Goal: Information Seeking & Learning: Get advice/opinions

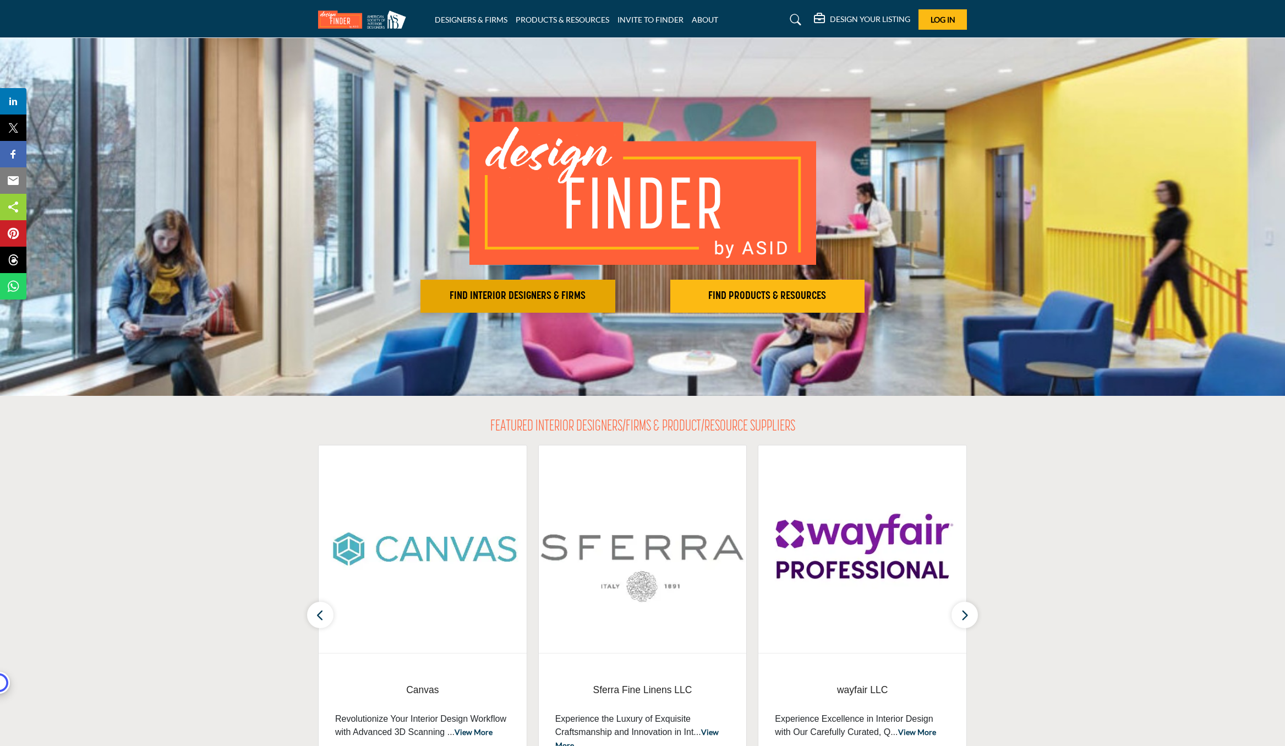
click at [526, 302] on h2 "FIND INTERIOR DESIGNERS & FIRMS" at bounding box center [518, 296] width 188 height 13
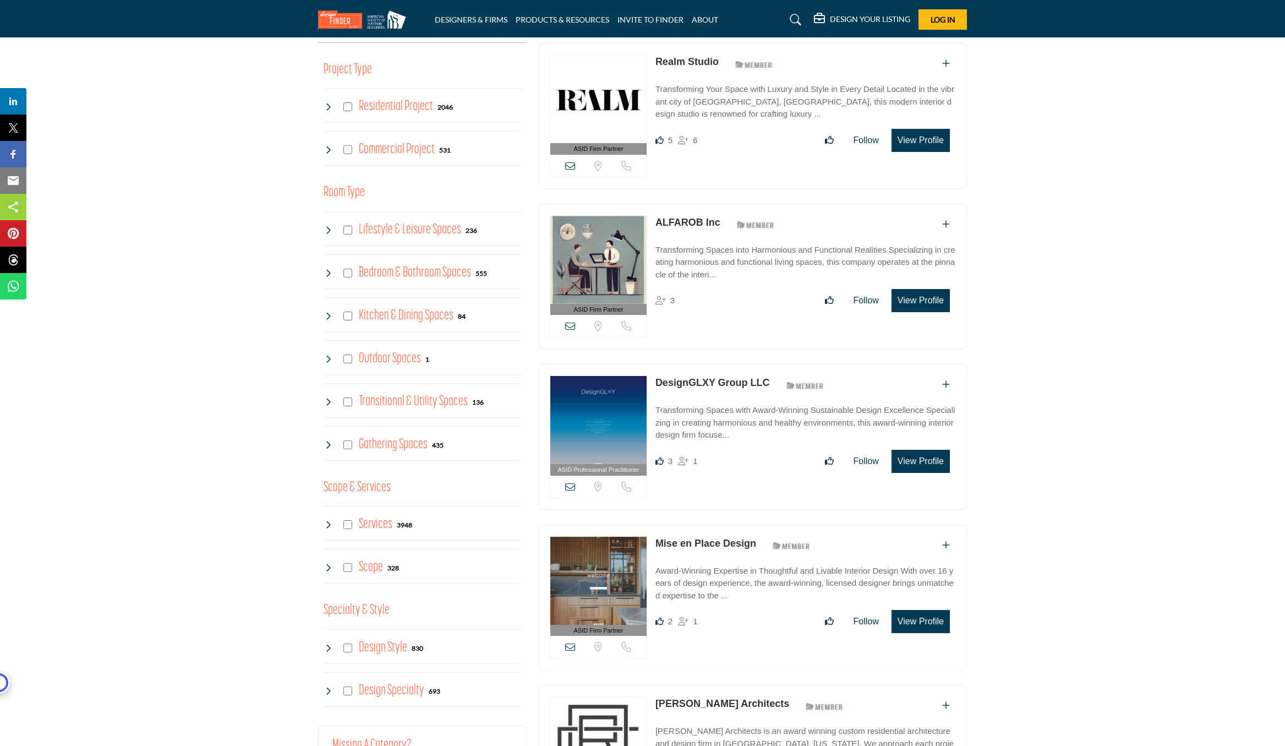
scroll to position [451, 0]
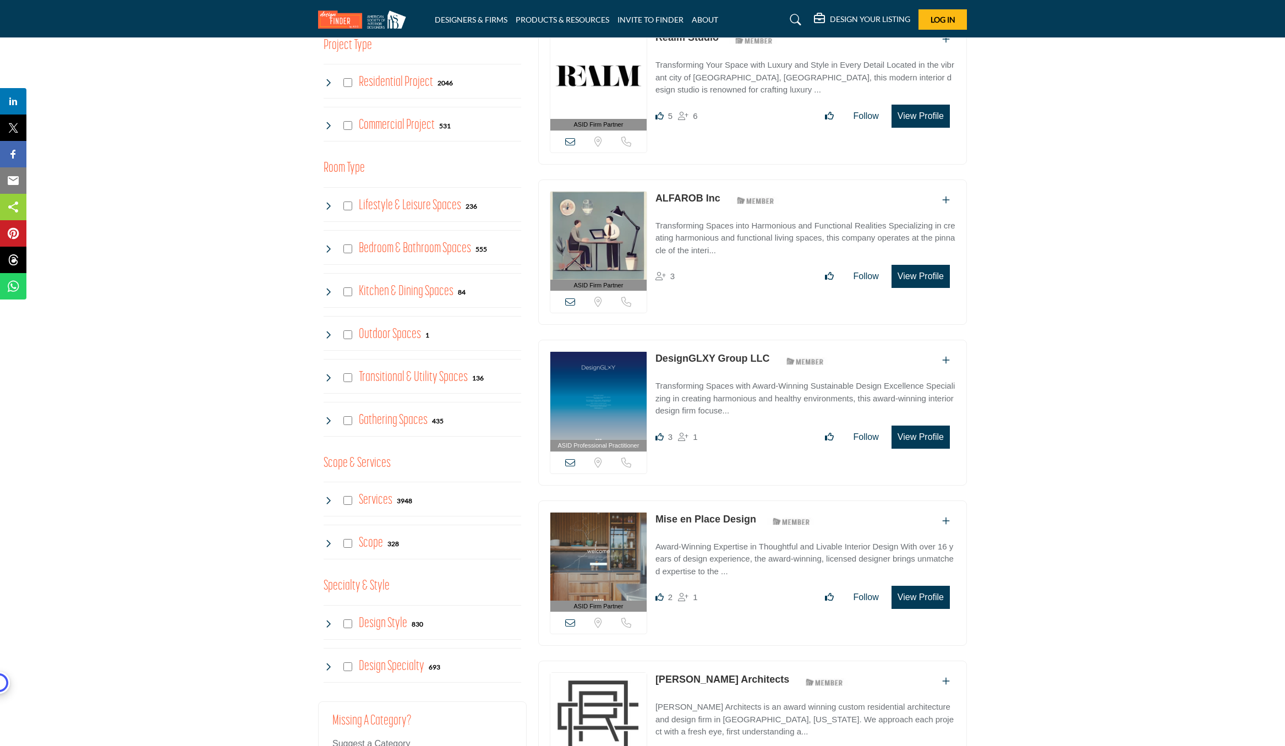
click at [569, 462] on icon at bounding box center [570, 462] width 10 height 10
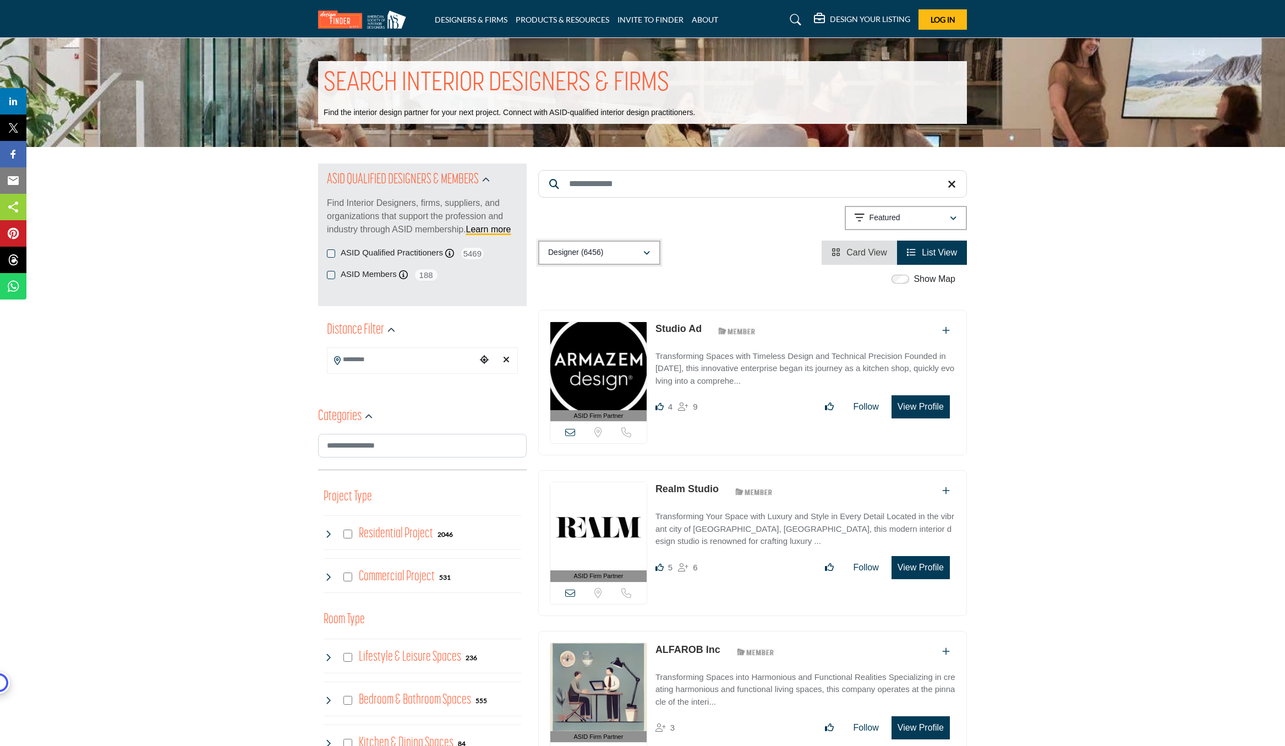
click at [575, 259] on button "Designer (6456)" at bounding box center [599, 253] width 122 height 24
click at [576, 258] on p "Designer (6456)" at bounding box center [575, 252] width 55 height 11
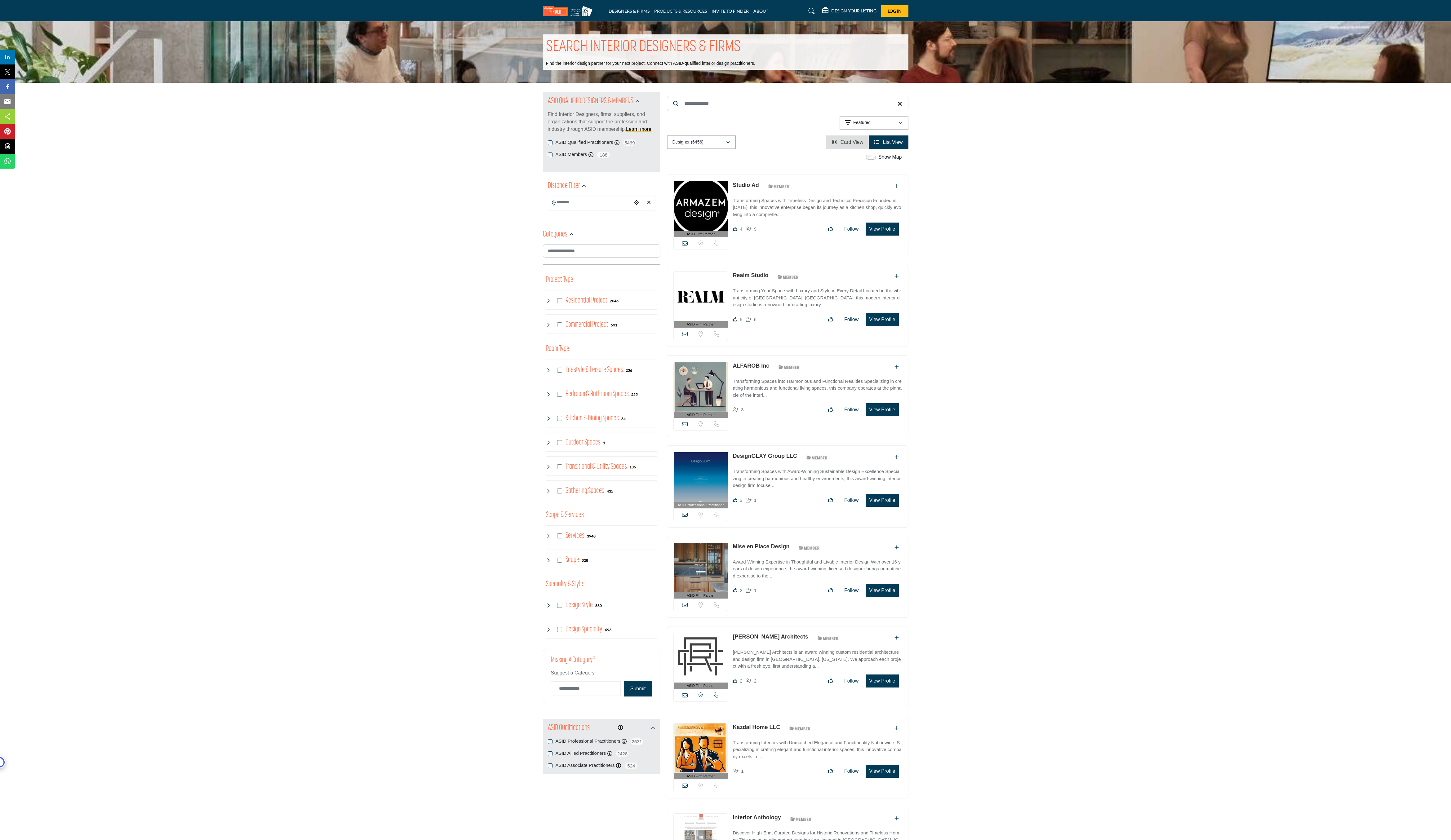
click at [724, 141] on span "Card View" at bounding box center [852, 142] width 23 height 5
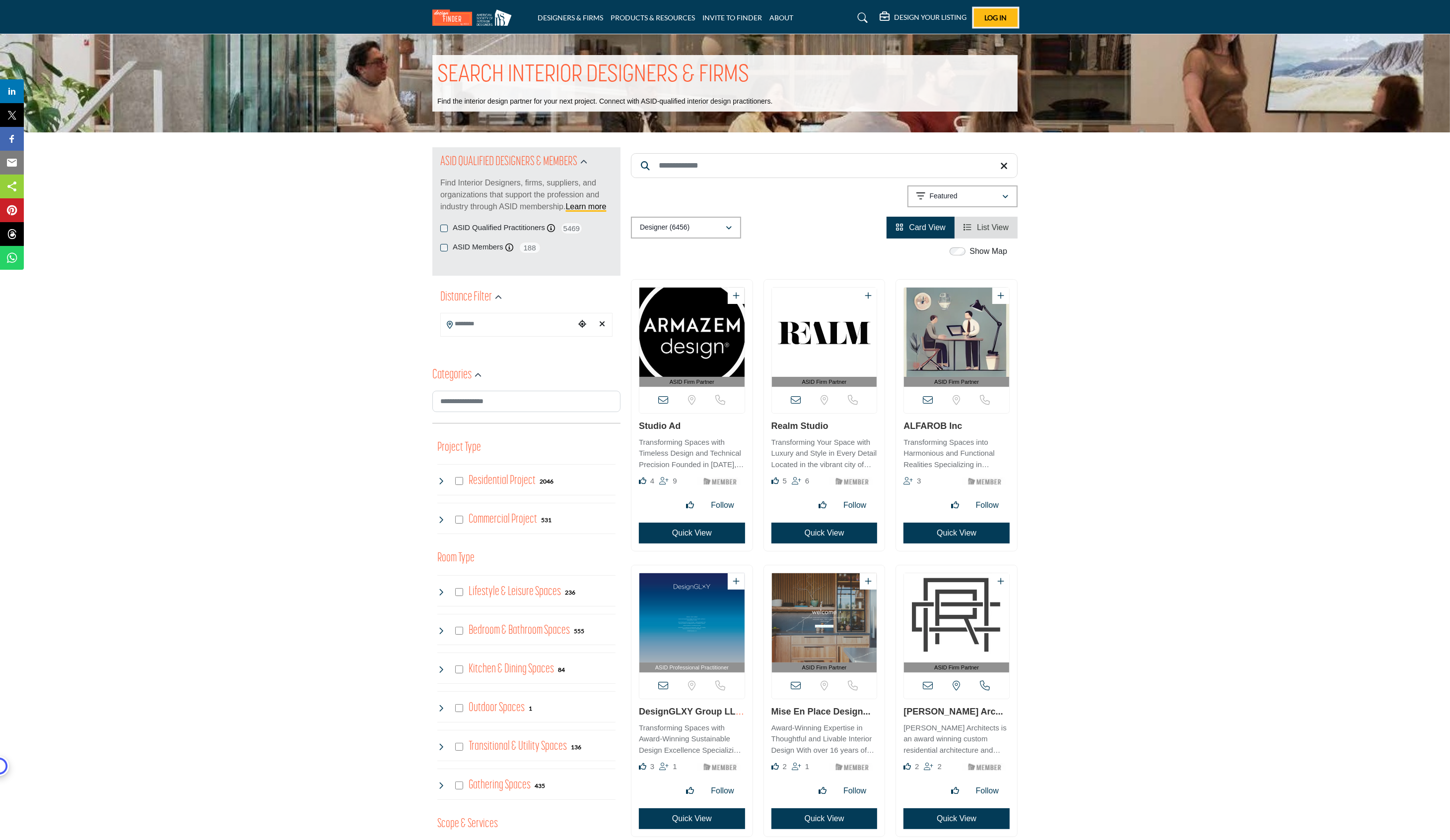
click at [992, 17] on span "Log In" at bounding box center [996, 17] width 23 height 8
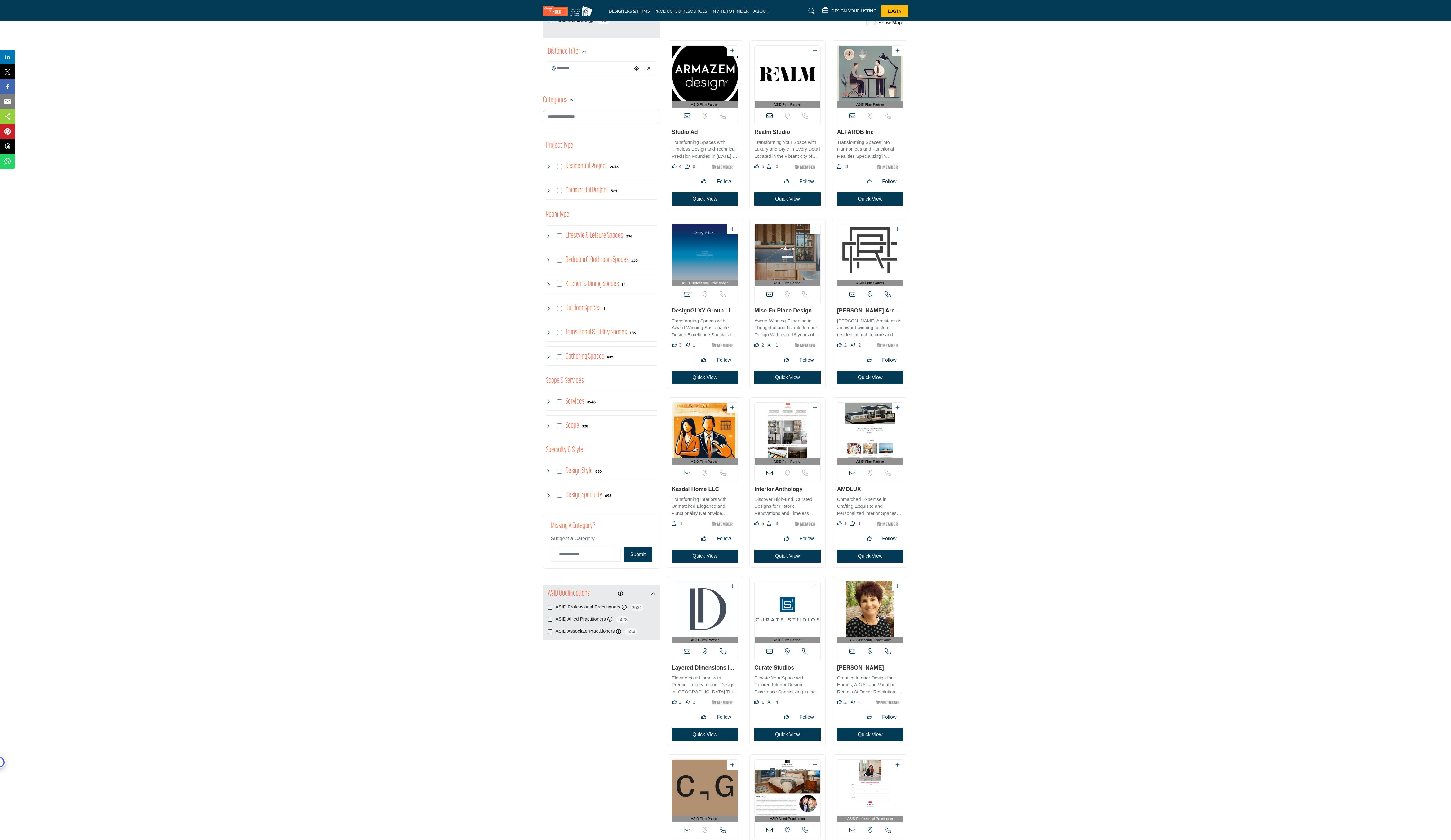
scroll to position [139, 0]
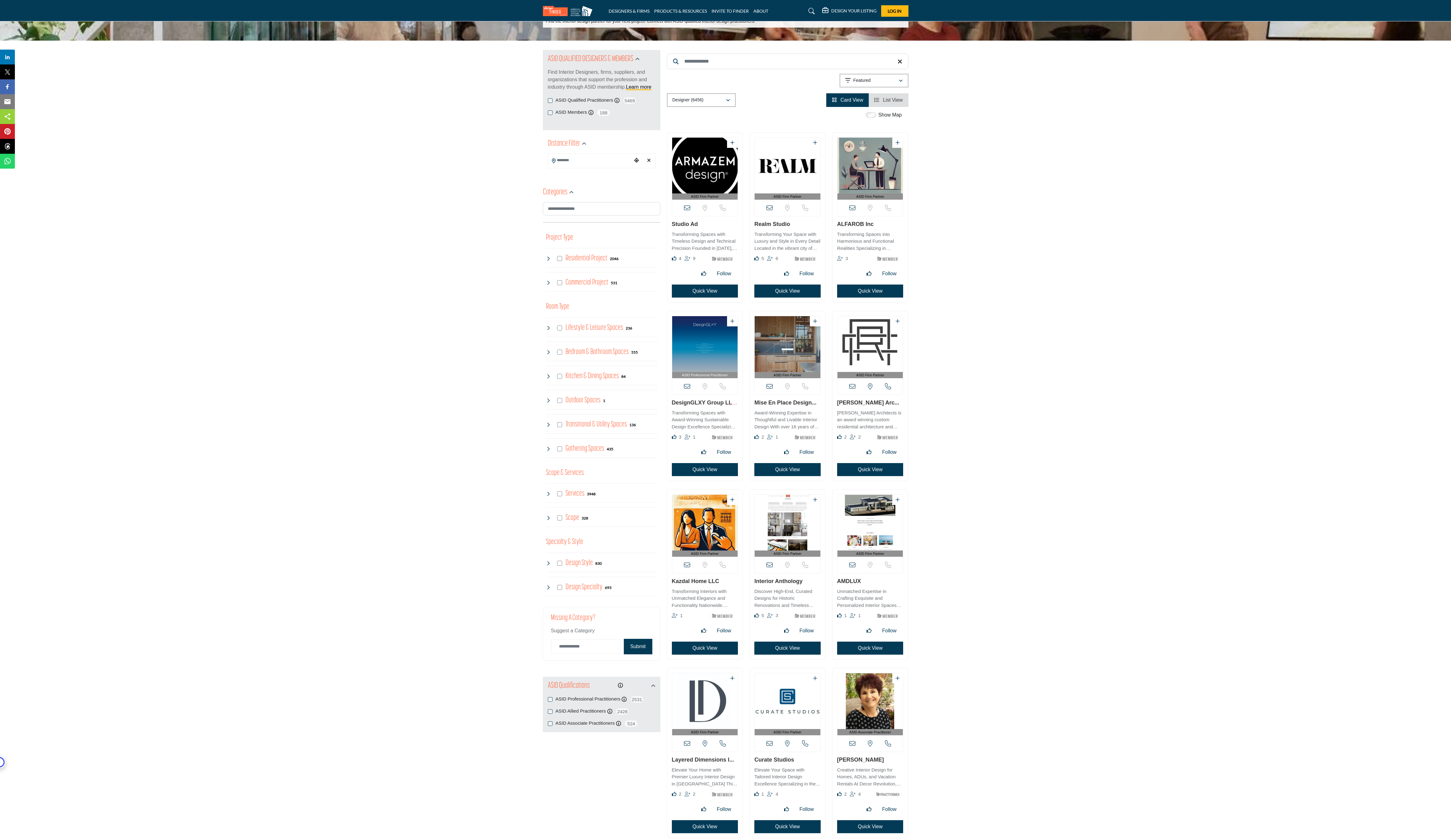
scroll to position [0, 0]
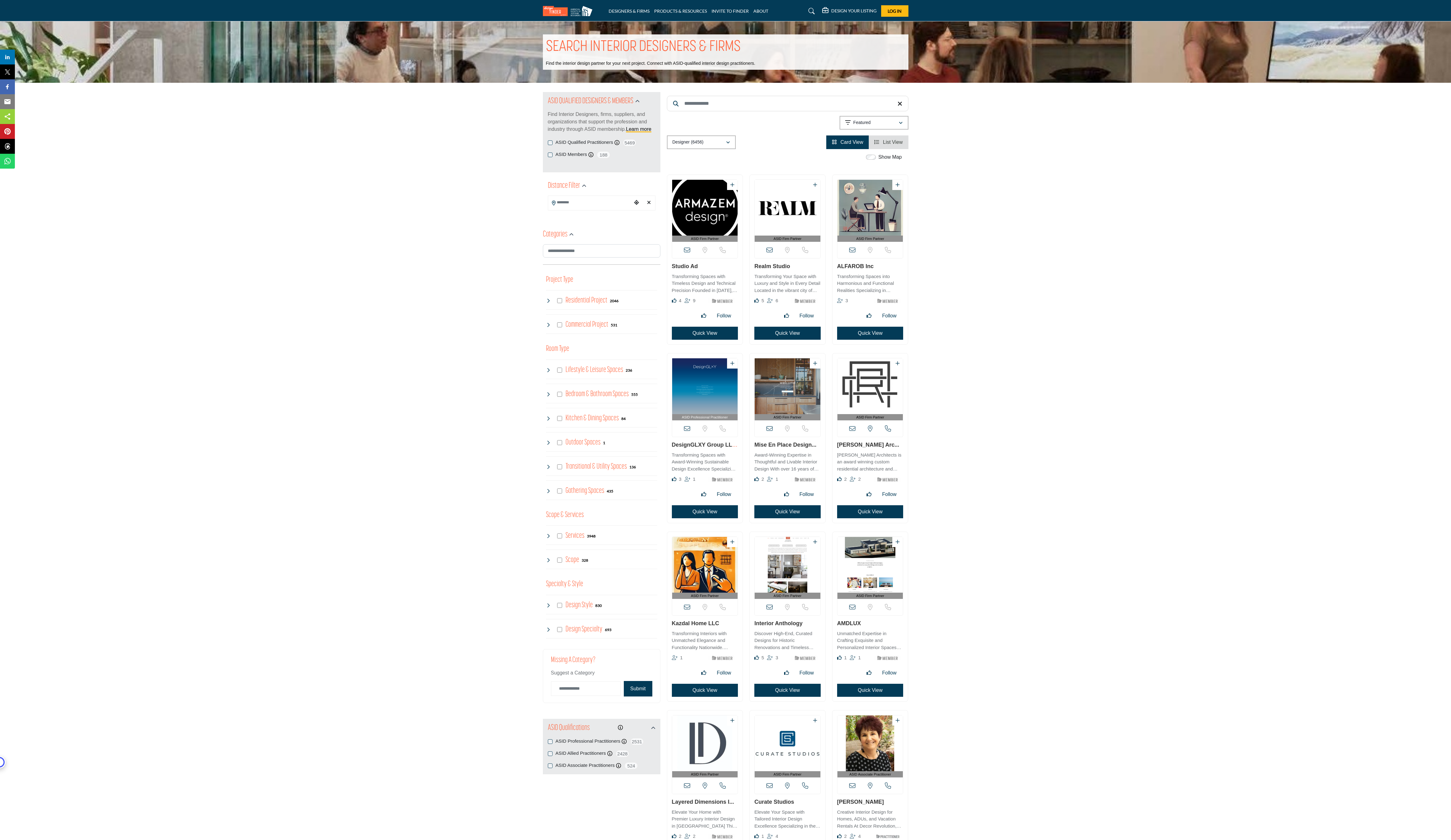
click at [888, 144] on span "List View" at bounding box center [893, 142] width 20 height 5
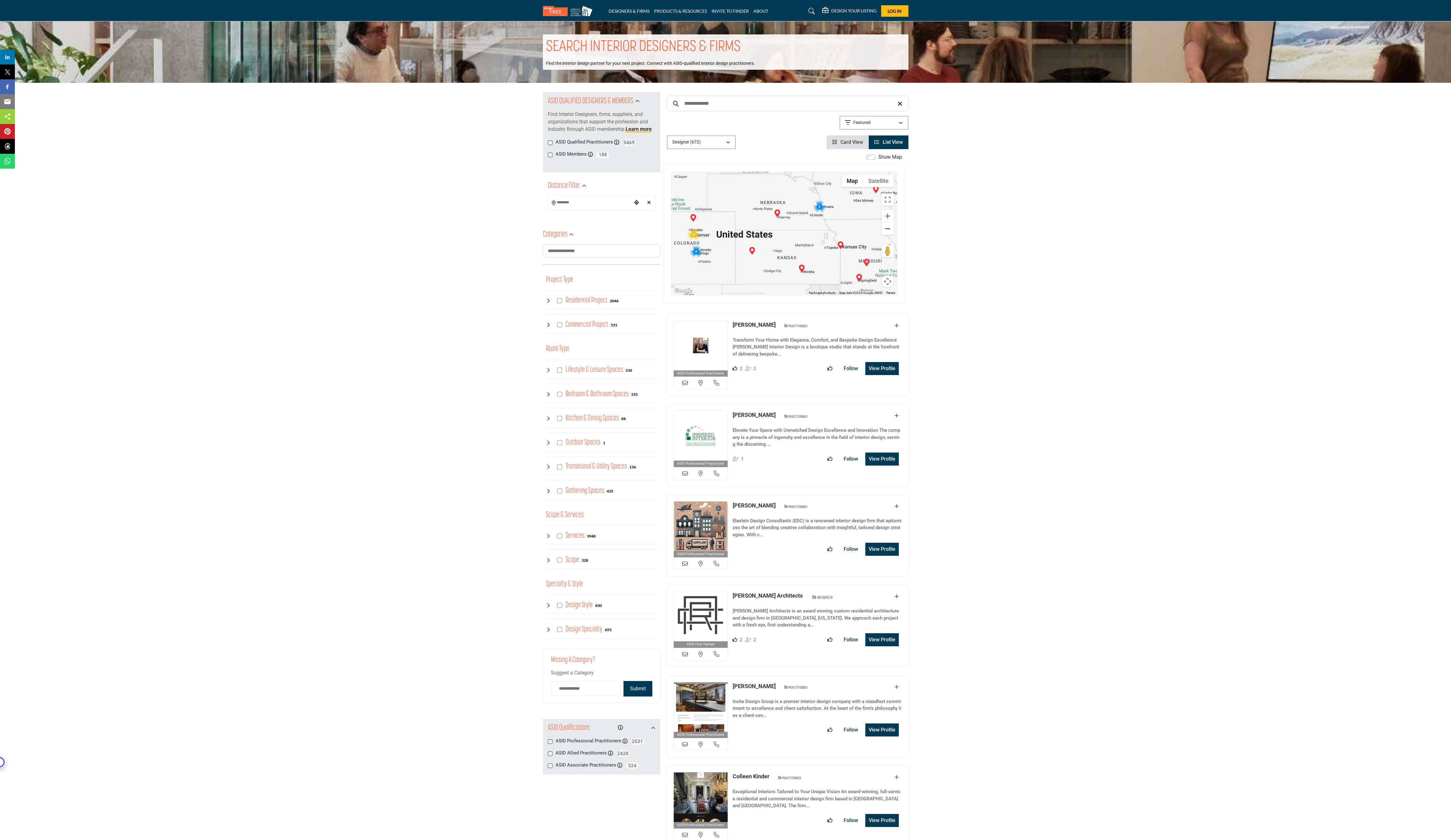
click at [888, 228] on button "Zoom out" at bounding box center [888, 229] width 12 height 12
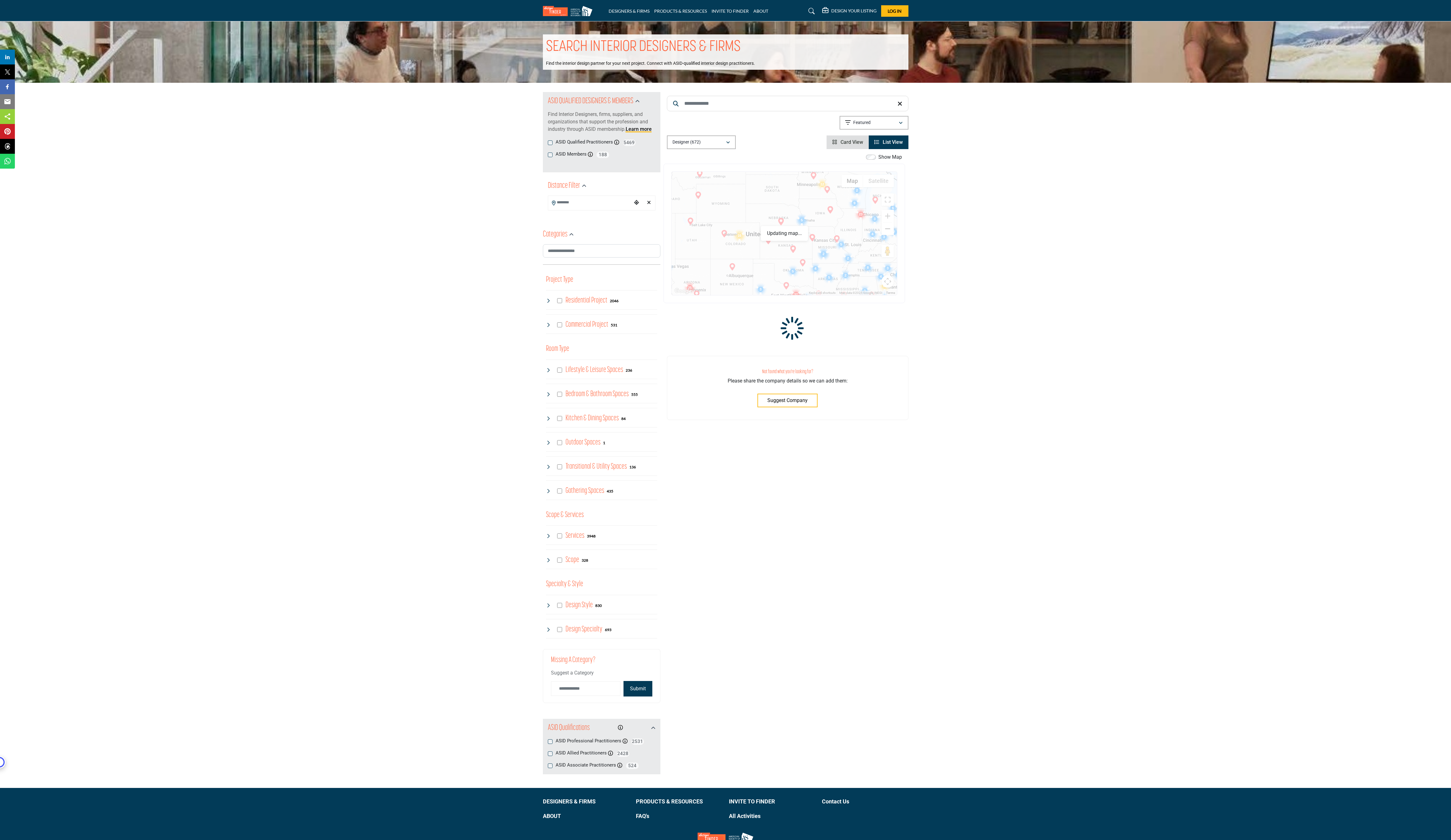
click at [888, 228] on button "Zoom out" at bounding box center [888, 229] width 12 height 12
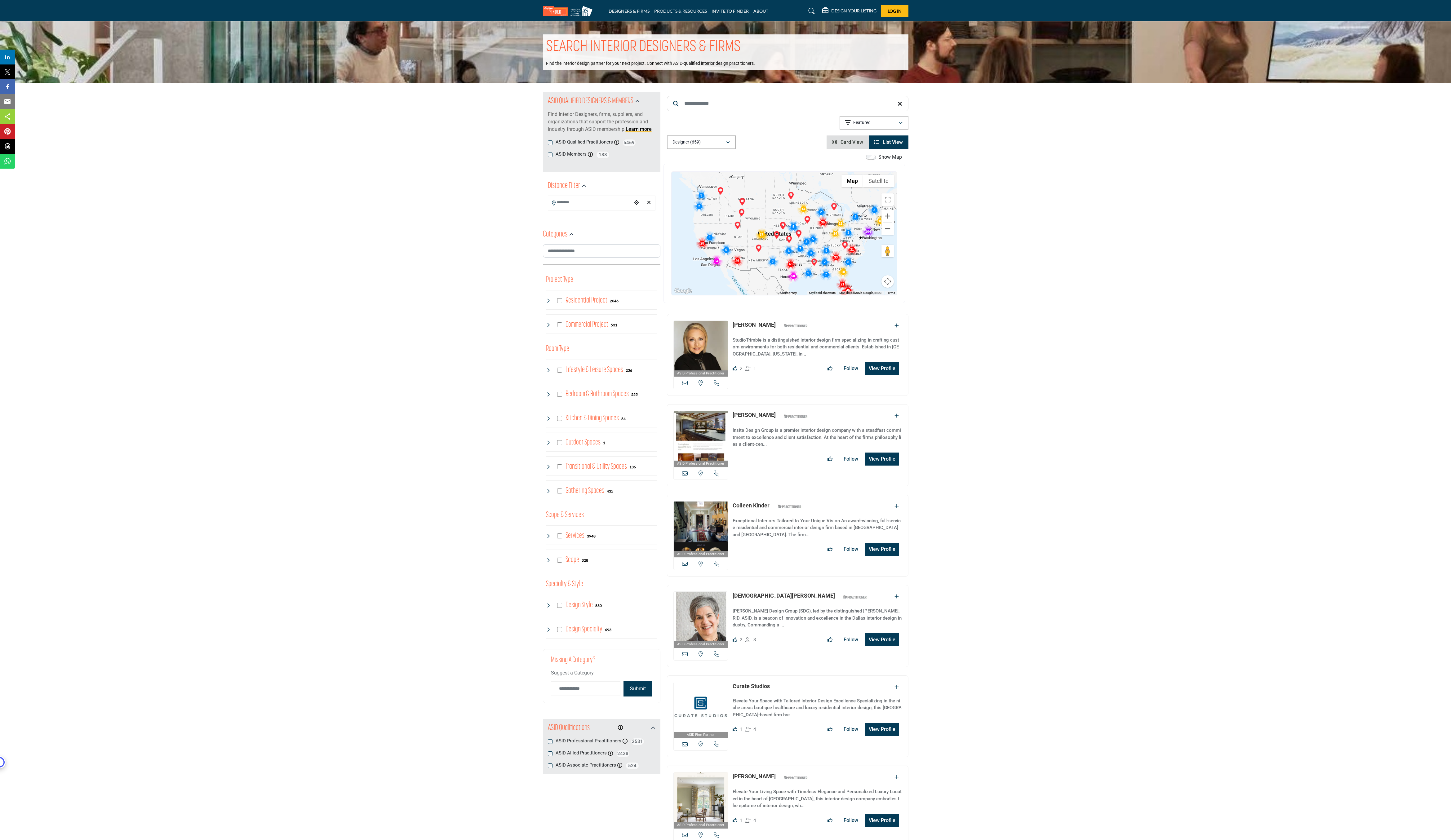
click at [888, 228] on button "Zoom out" at bounding box center [888, 229] width 12 height 12
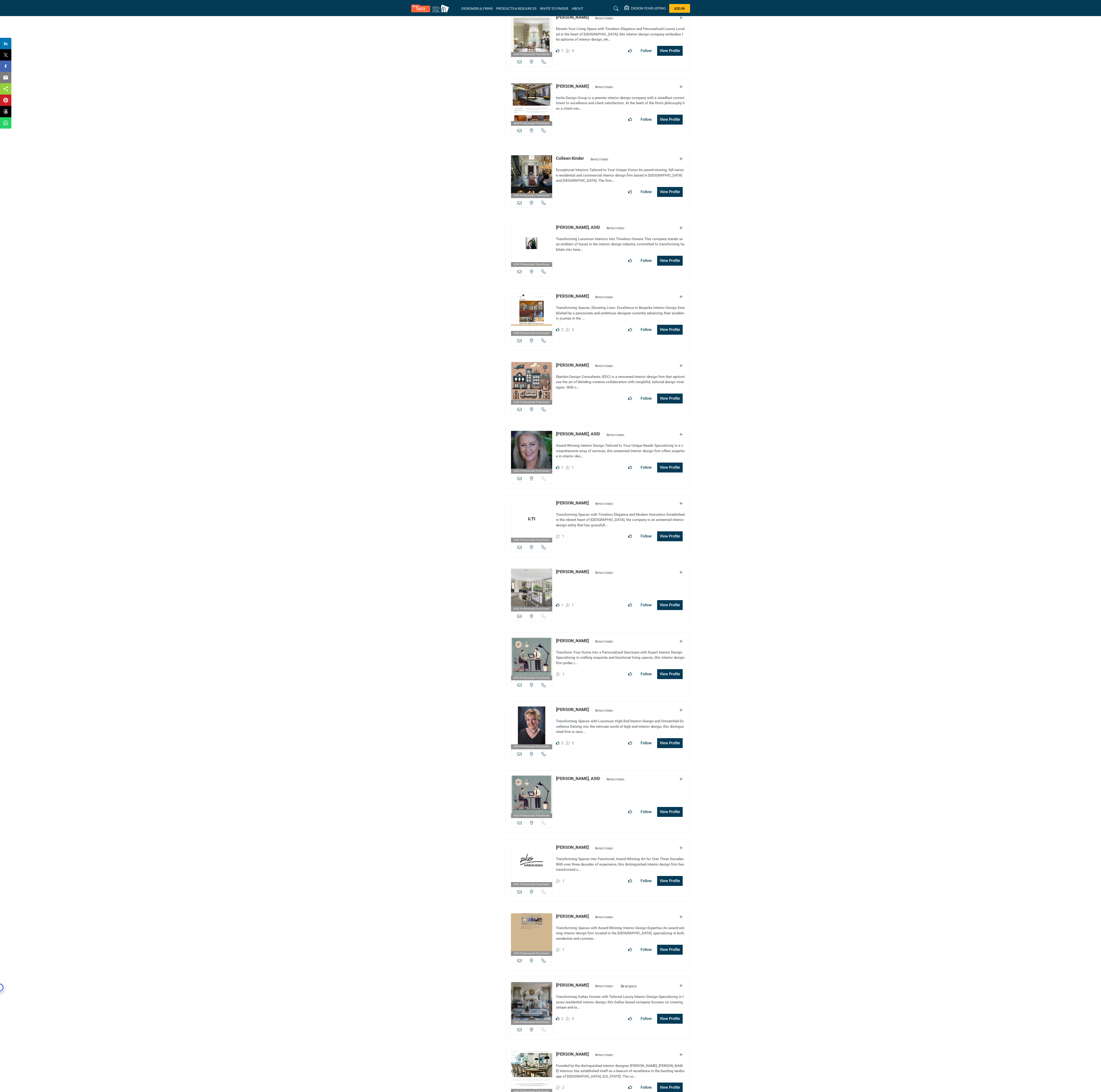
scroll to position [1271, 0]
